Goal: Task Accomplishment & Management: Manage account settings

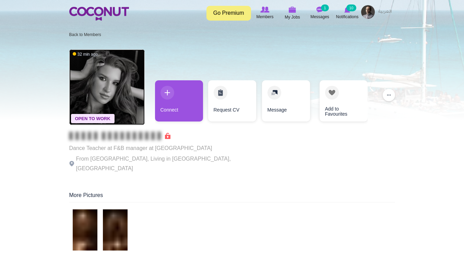
click at [102, 81] on img at bounding box center [106, 86] width 75 height 75
click at [120, 87] on img at bounding box center [106, 86] width 75 height 75
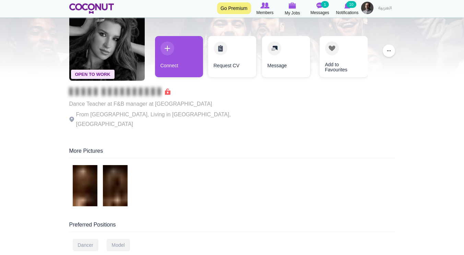
scroll to position [69, 0]
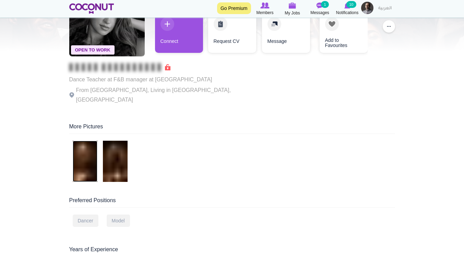
click at [90, 150] on img at bounding box center [85, 161] width 25 height 41
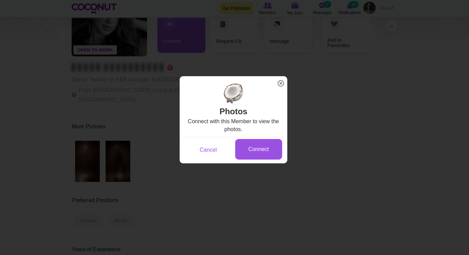
click at [278, 83] on span "x" at bounding box center [280, 83] width 9 height 9
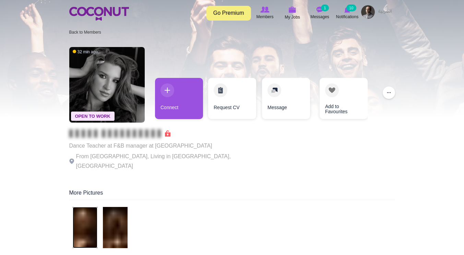
scroll to position [0, 0]
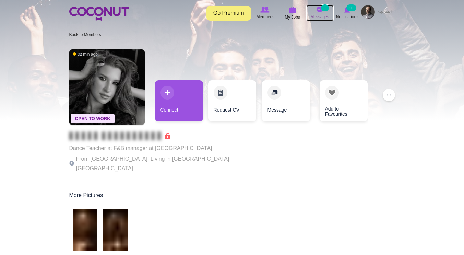
click at [320, 11] on img at bounding box center [319, 10] width 7 height 6
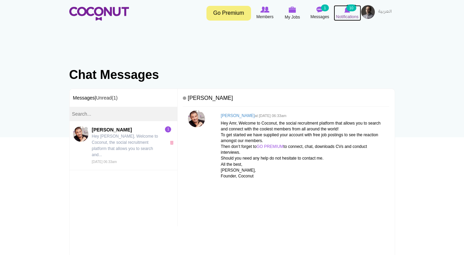
click at [351, 12] on icon at bounding box center [347, 10] width 26 height 8
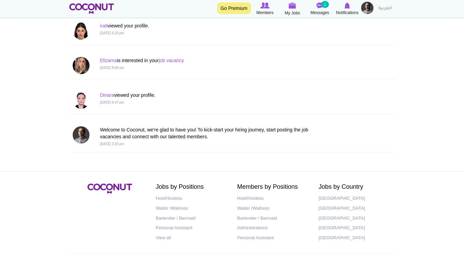
scroll to position [348, 0]
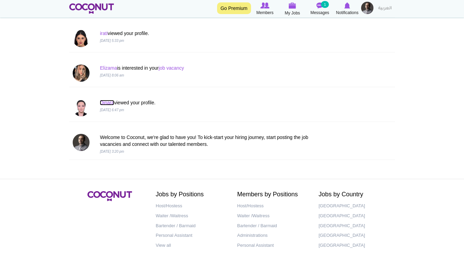
click at [105, 102] on link "Dinara" at bounding box center [107, 102] width 14 height 5
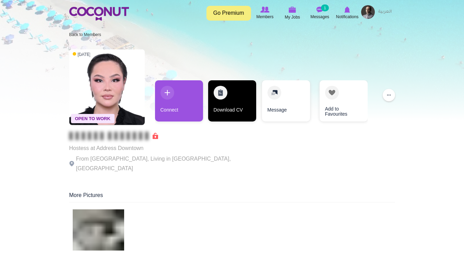
click at [230, 96] on link "Download CV" at bounding box center [232, 100] width 48 height 41
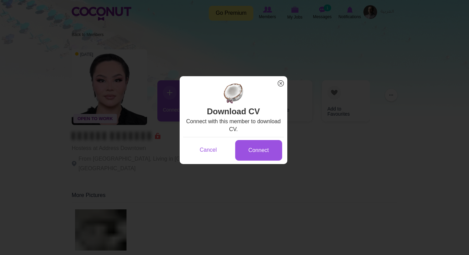
click at [280, 83] on span "x" at bounding box center [280, 83] width 9 height 9
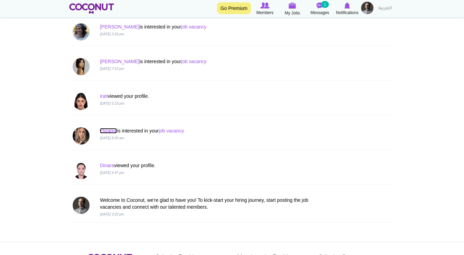
scroll to position [279, 0]
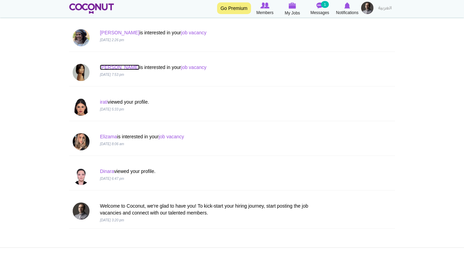
click at [108, 66] on link "Isabel" at bounding box center [119, 66] width 39 height 5
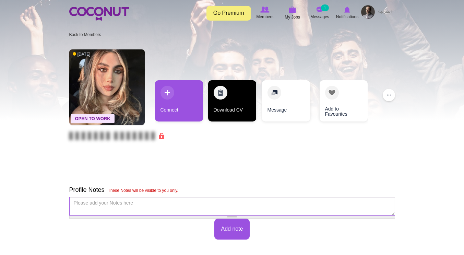
click at [224, 109] on link "Download CV" at bounding box center [232, 100] width 48 height 41
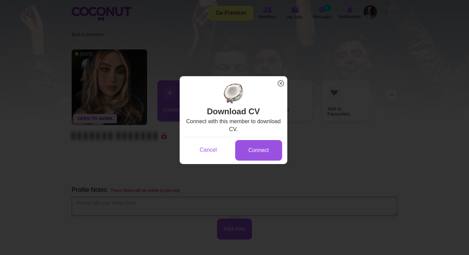
click at [282, 83] on span "x" at bounding box center [280, 83] width 9 height 9
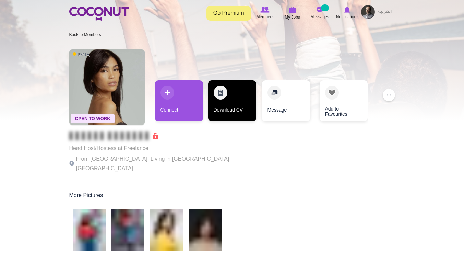
click at [215, 89] on link "Download CV" at bounding box center [232, 100] width 48 height 41
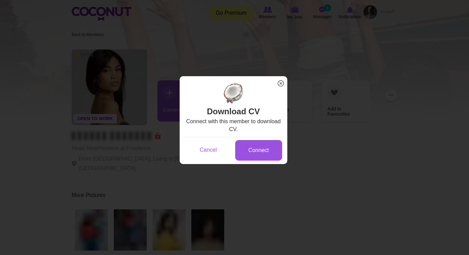
click at [279, 82] on span "x" at bounding box center [280, 83] width 9 height 9
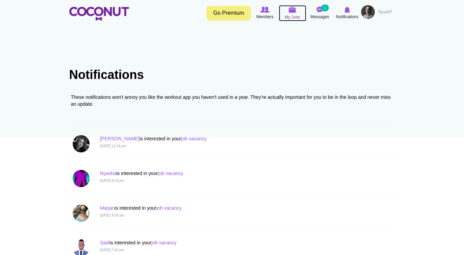
click at [287, 11] on icon at bounding box center [292, 10] width 26 height 8
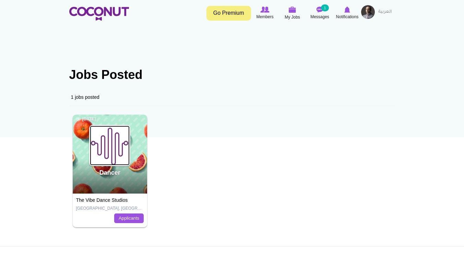
click at [111, 159] on img at bounding box center [110, 145] width 40 height 40
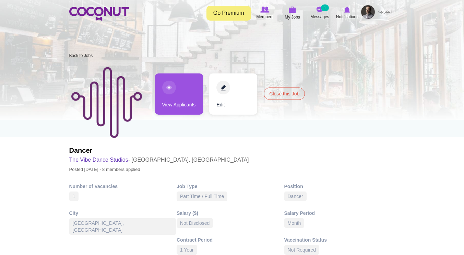
click at [182, 93] on link "View Applicants" at bounding box center [179, 93] width 48 height 41
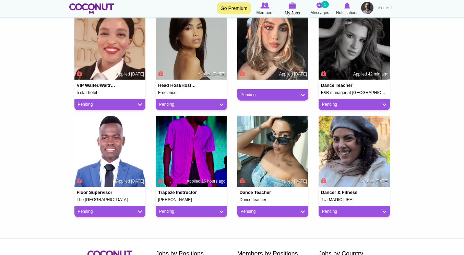
scroll to position [206, 0]
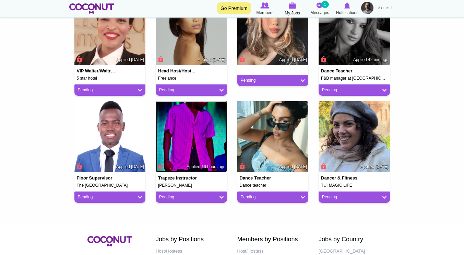
click at [189, 141] on img at bounding box center [191, 136] width 71 height 71
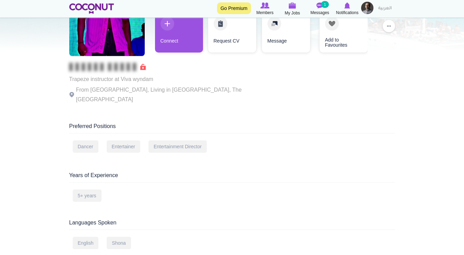
scroll to position [69, 0]
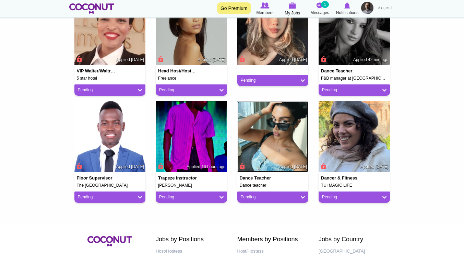
click at [271, 135] on img at bounding box center [272, 136] width 71 height 71
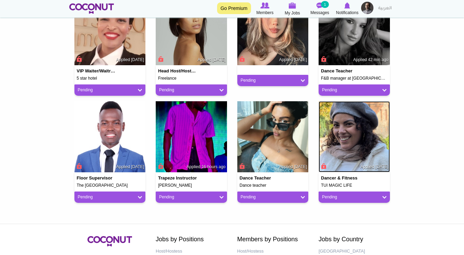
click at [358, 144] on img at bounding box center [353, 136] width 71 height 71
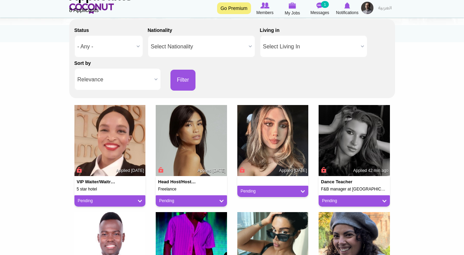
scroll to position [103, 0]
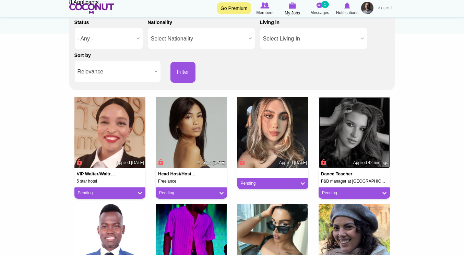
click at [360, 148] on img at bounding box center [353, 132] width 71 height 71
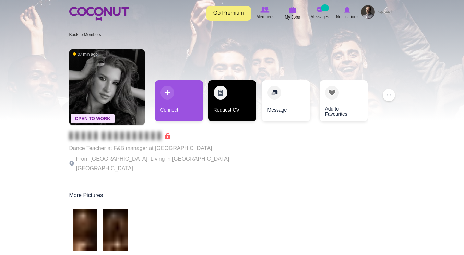
click at [229, 100] on link "Request CV" at bounding box center [232, 100] width 48 height 41
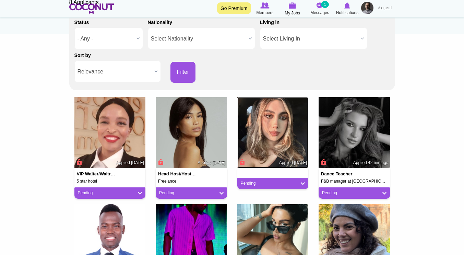
click at [281, 141] on img at bounding box center [272, 132] width 71 height 71
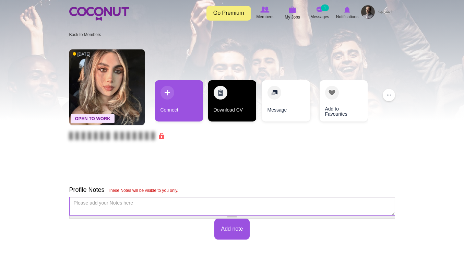
click at [230, 95] on link "Download CV" at bounding box center [232, 100] width 48 height 41
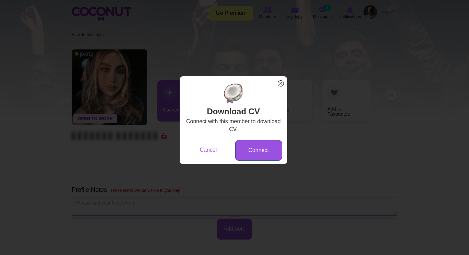
click at [255, 144] on link "Connect" at bounding box center [258, 150] width 47 height 21
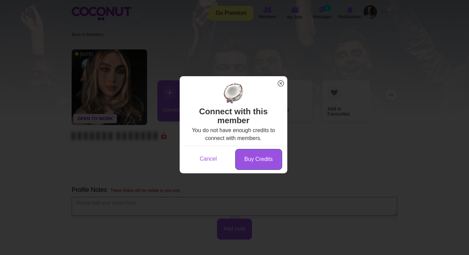
click at [255, 158] on link "Buy Credits" at bounding box center [258, 159] width 47 height 21
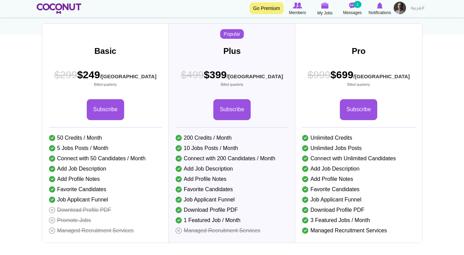
scroll to position [34, 0]
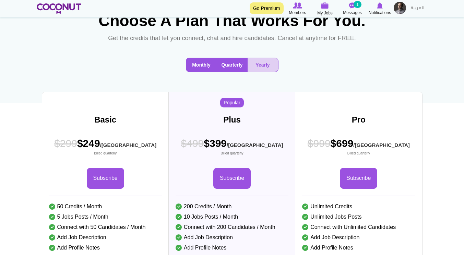
click at [196, 72] on button "Monthly" at bounding box center [201, 65] width 31 height 14
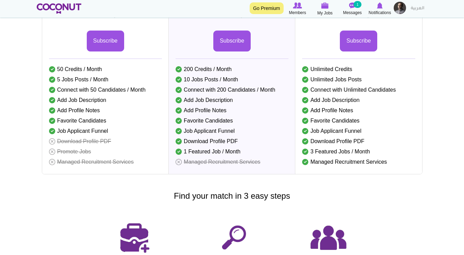
scroll to position [0, 0]
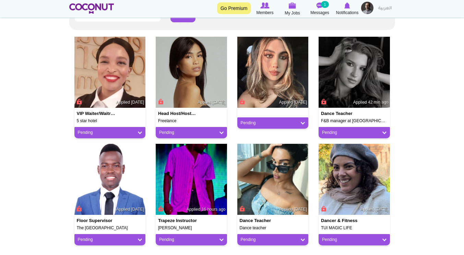
scroll to position [171, 0]
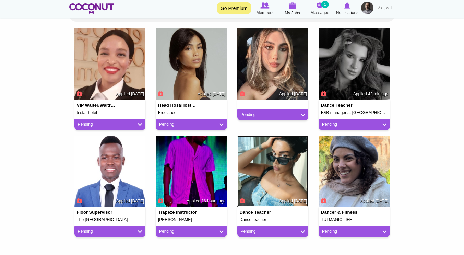
click at [273, 181] on img at bounding box center [272, 170] width 71 height 71
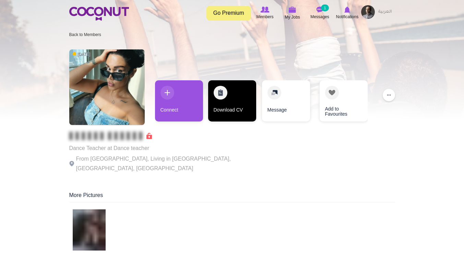
click at [226, 112] on link "Download CV" at bounding box center [232, 100] width 48 height 41
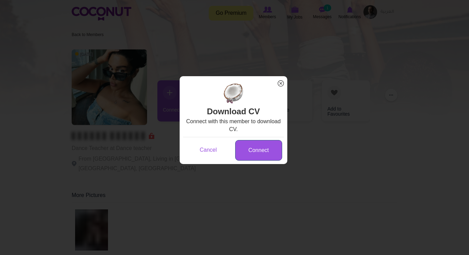
click at [248, 143] on link "Connect" at bounding box center [258, 150] width 47 height 21
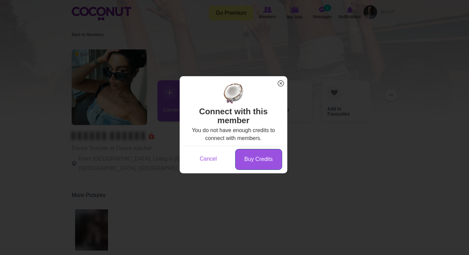
click at [250, 156] on link "Buy Credits" at bounding box center [258, 159] width 47 height 21
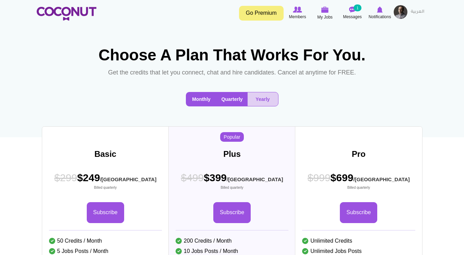
click at [204, 106] on button "Monthly" at bounding box center [201, 99] width 31 height 14
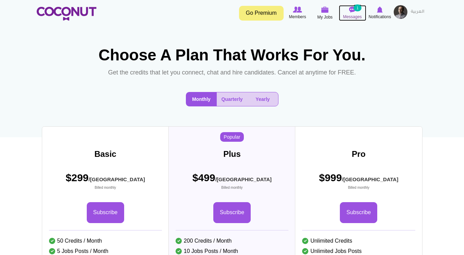
click at [349, 13] on icon at bounding box center [352, 10] width 26 height 8
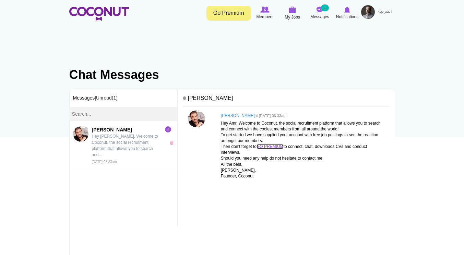
click at [276, 146] on link "GO PREMIUM" at bounding box center [269, 146] width 27 height 5
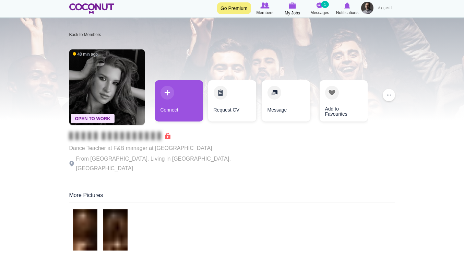
scroll to position [34, 0]
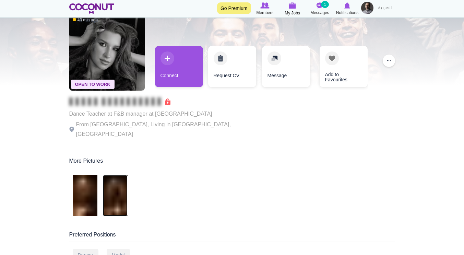
click at [112, 192] on img at bounding box center [115, 195] width 25 height 41
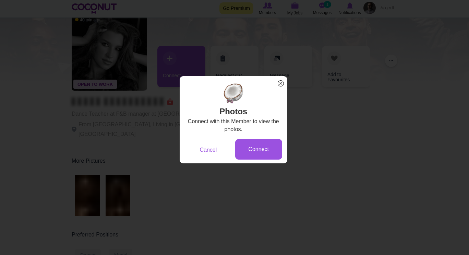
click at [277, 84] on span "x" at bounding box center [280, 83] width 9 height 9
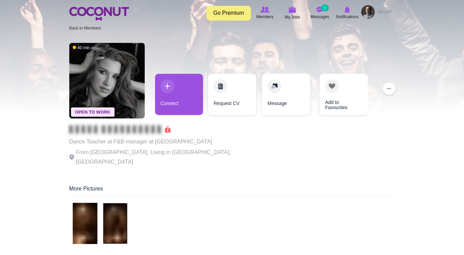
scroll to position [0, 0]
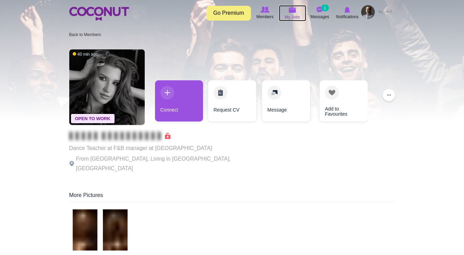
click at [288, 10] on icon at bounding box center [292, 10] width 26 height 8
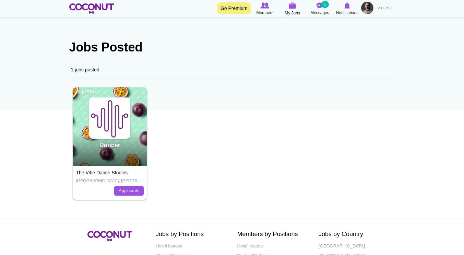
scroll to position [34, 0]
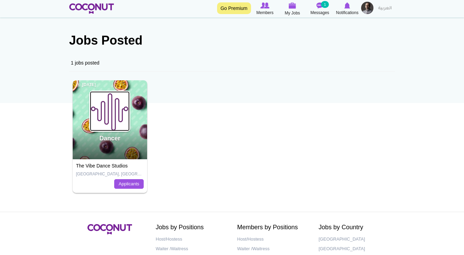
click at [126, 130] on img at bounding box center [110, 111] width 40 height 40
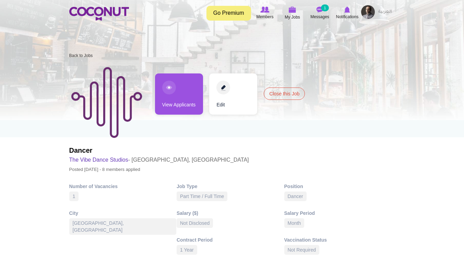
click at [166, 96] on link "View Applicants" at bounding box center [179, 93] width 48 height 41
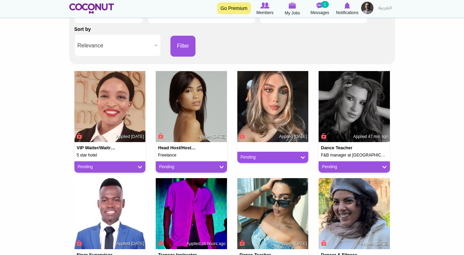
scroll to position [137, 0]
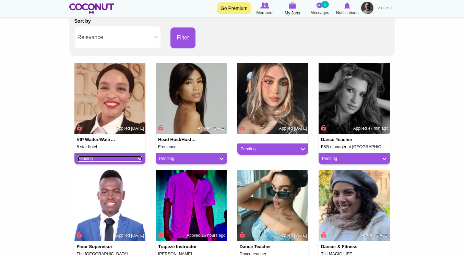
click at [141, 158] on link "Pending" at bounding box center [110, 159] width 64 height 6
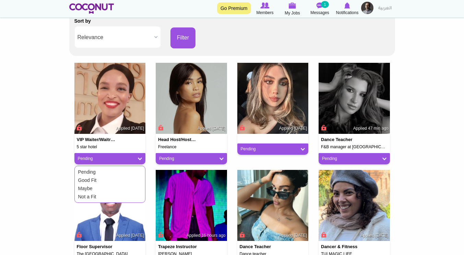
click at [43, 145] on body "Toggle navigation Go Premium Members My Jobs Post a Job Messages 1 Notification…" at bounding box center [232, 132] width 464 height 539
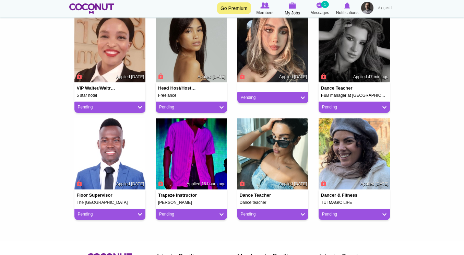
scroll to position [182, 0]
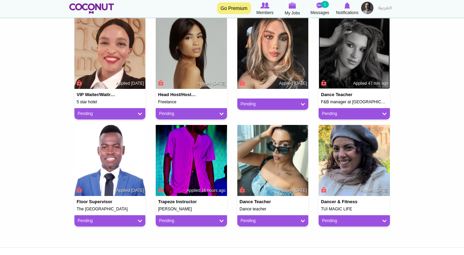
click at [353, 53] on img at bounding box center [353, 53] width 71 height 71
